Goal: Navigation & Orientation: Find specific page/section

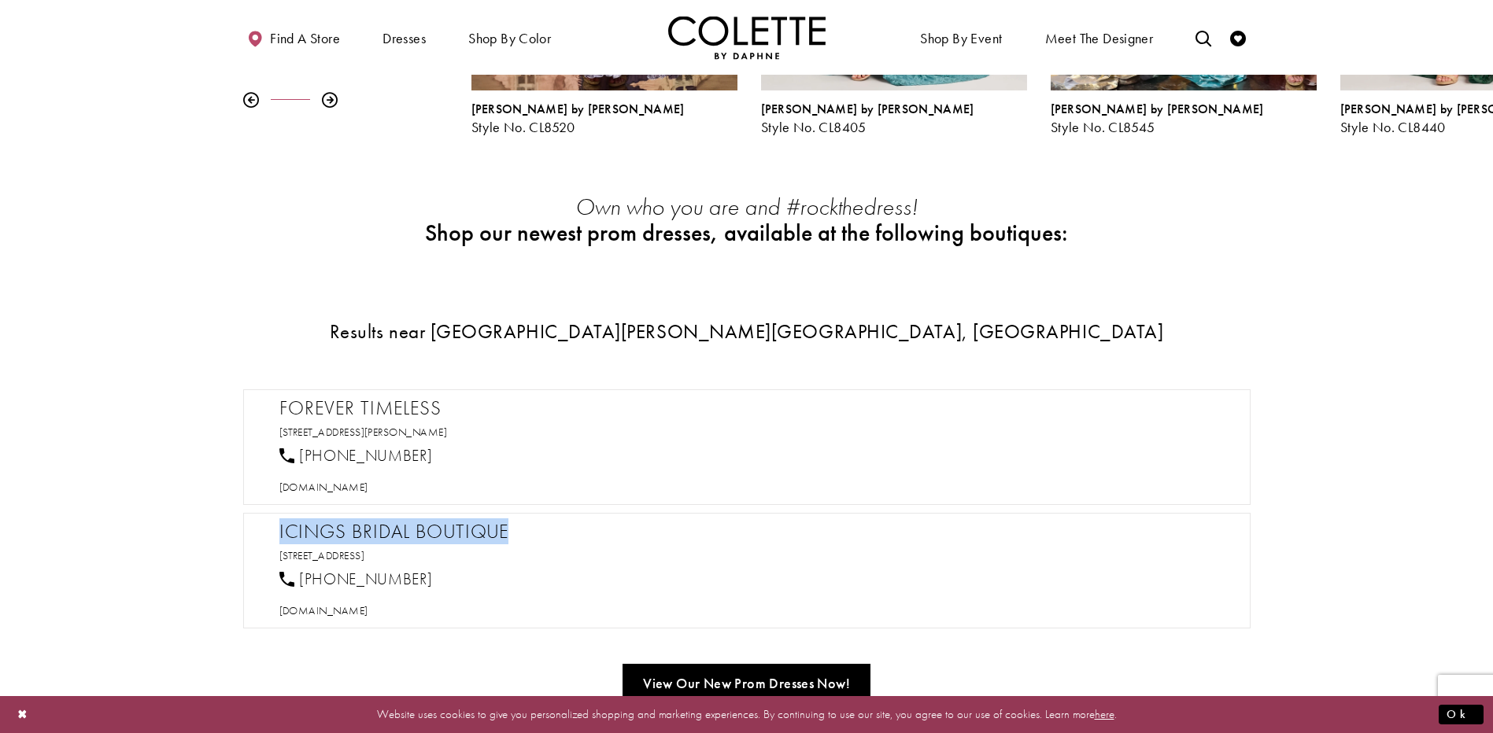
drag, startPoint x: 550, startPoint y: 479, endPoint x: 280, endPoint y: 476, distance: 269.9
click at [280, 520] on h2 "Icings Bridal Boutique" at bounding box center [754, 532] width 951 height 24
copy h2 "Icings Bridal Boutique"
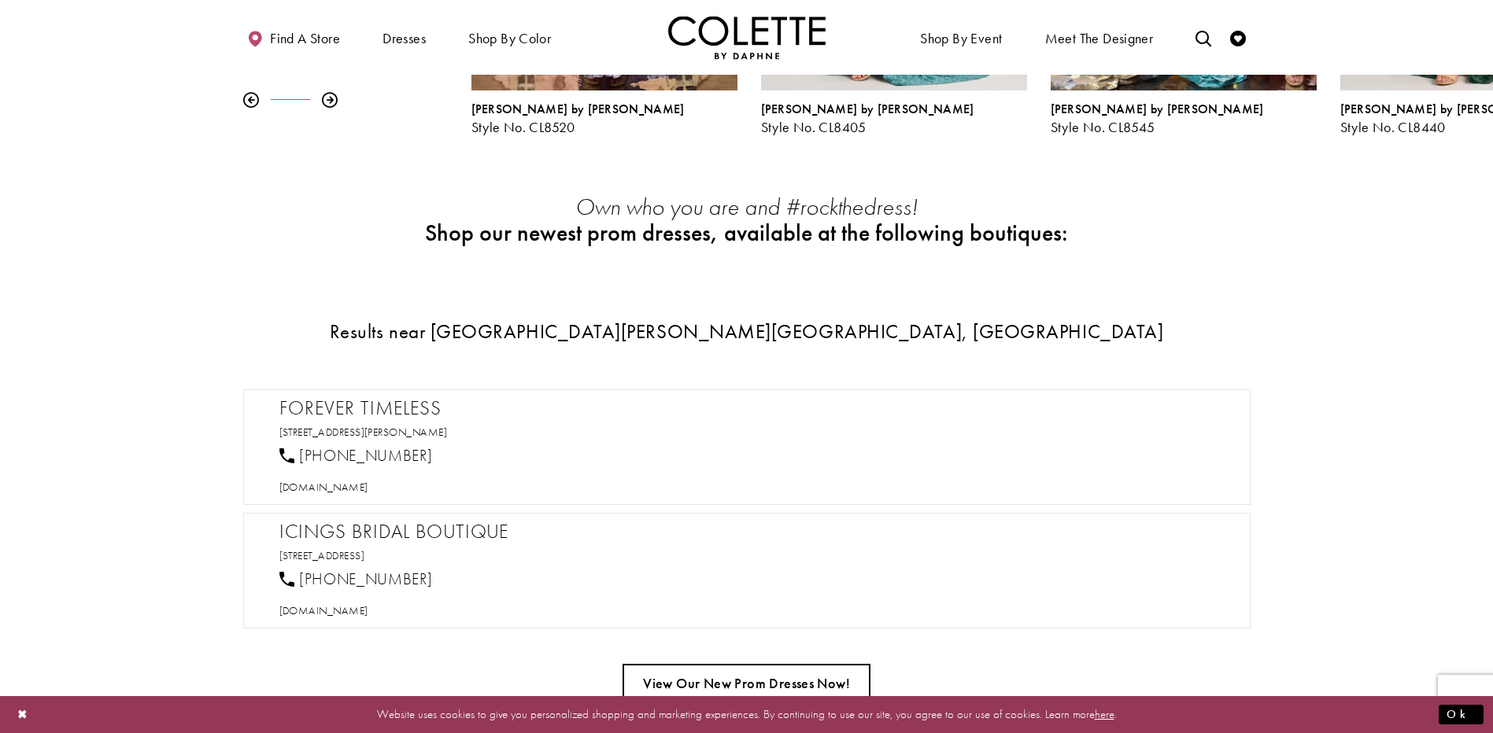
click at [744, 664] on link "View Our New Prom Dresses Now!" at bounding box center [746, 683] width 248 height 39
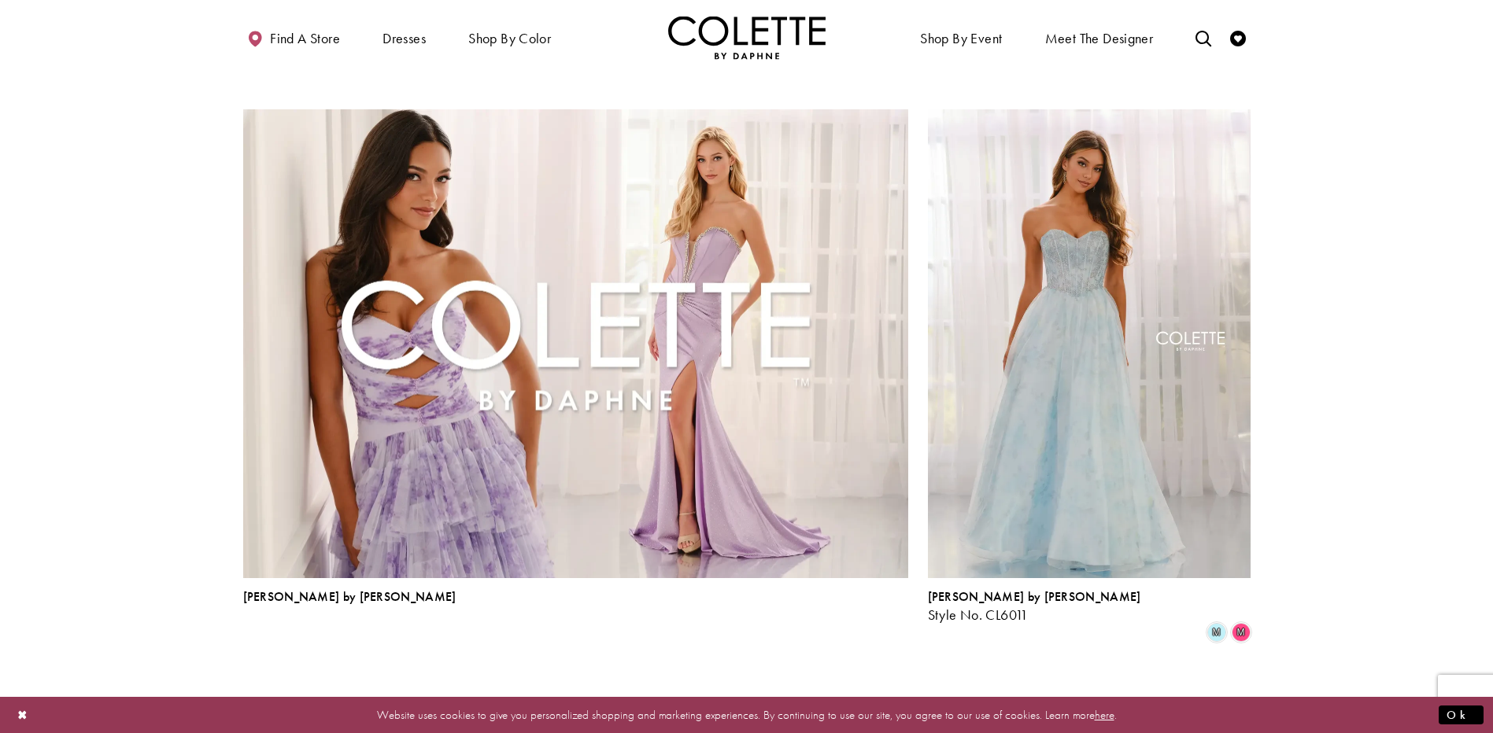
scroll to position [1731, 0]
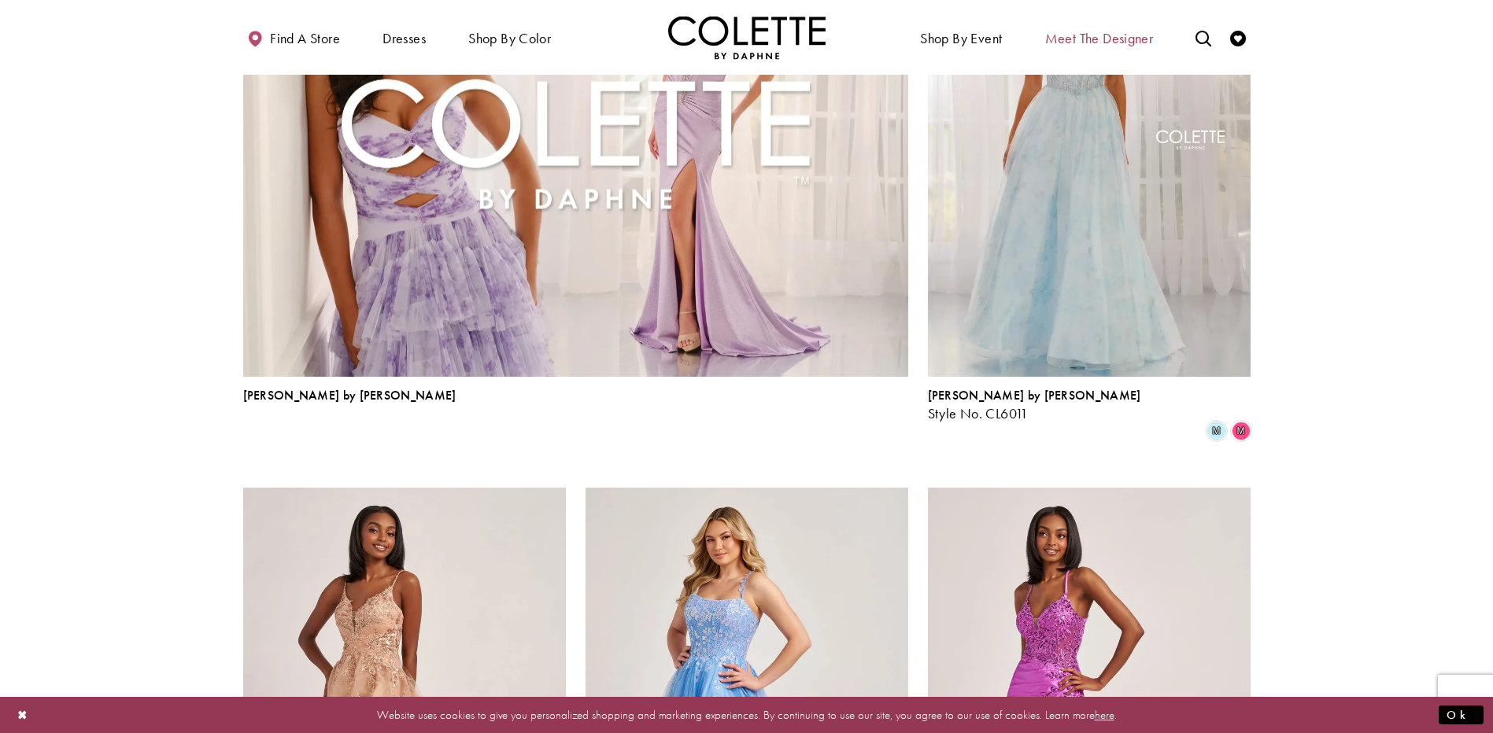
click at [1096, 39] on span "Meet the designer" at bounding box center [1099, 39] width 109 height 16
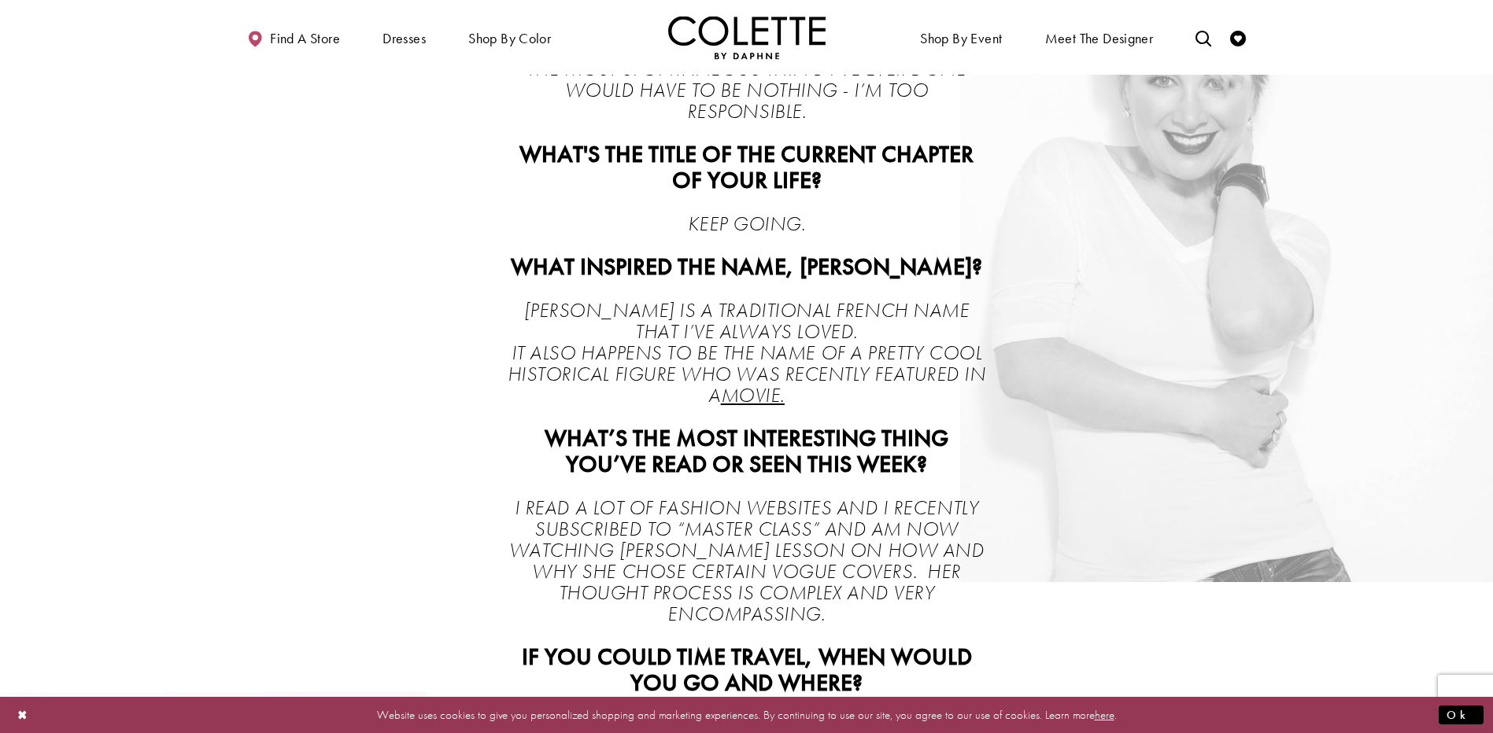
scroll to position [2022, 0]
